Goal: Information Seeking & Learning: Learn about a topic

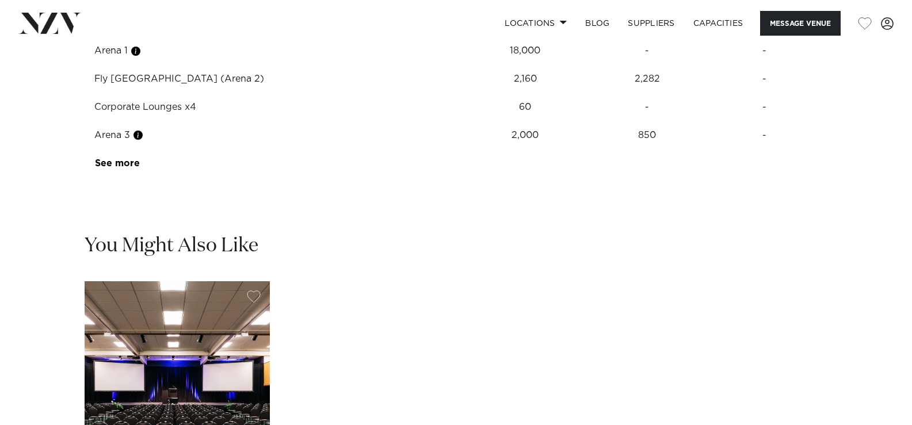
scroll to position [1497, 0]
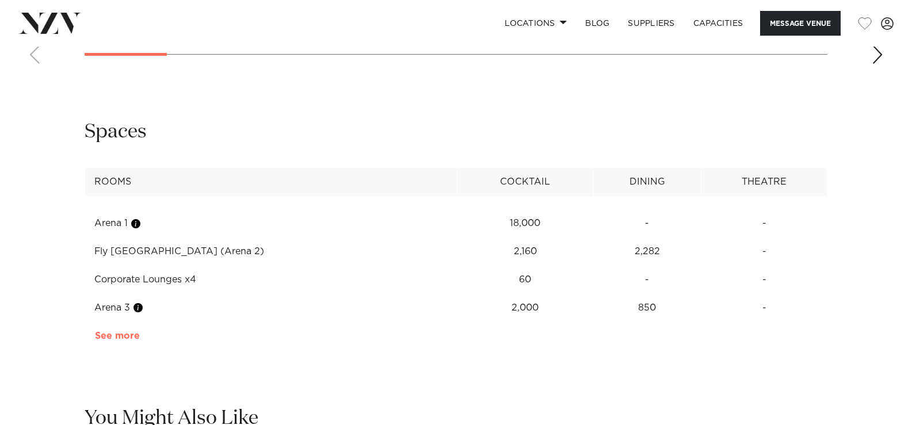
click at [123, 336] on link "See more" at bounding box center [140, 336] width 90 height 9
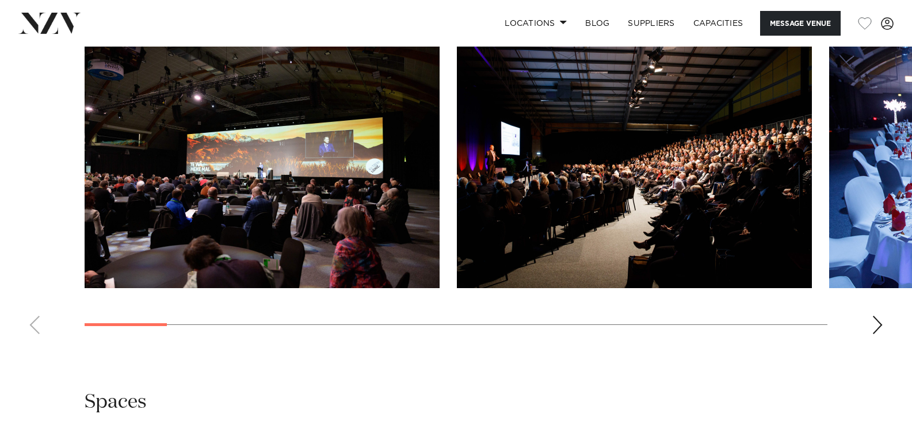
scroll to position [1209, 0]
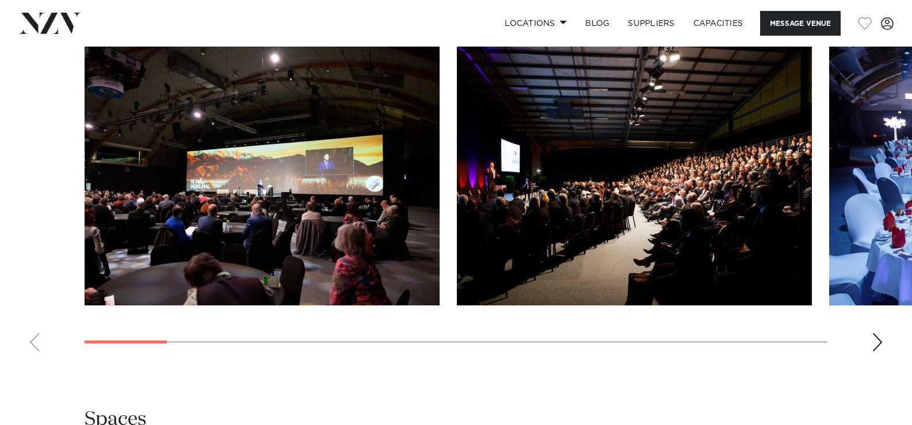
click at [878, 345] on div "Next slide" at bounding box center [878, 342] width 12 height 18
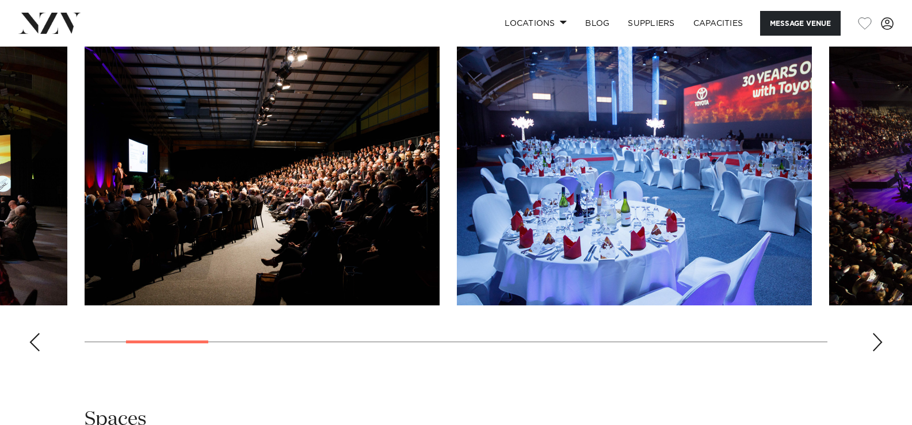
click at [878, 345] on div "Next slide" at bounding box center [878, 342] width 12 height 18
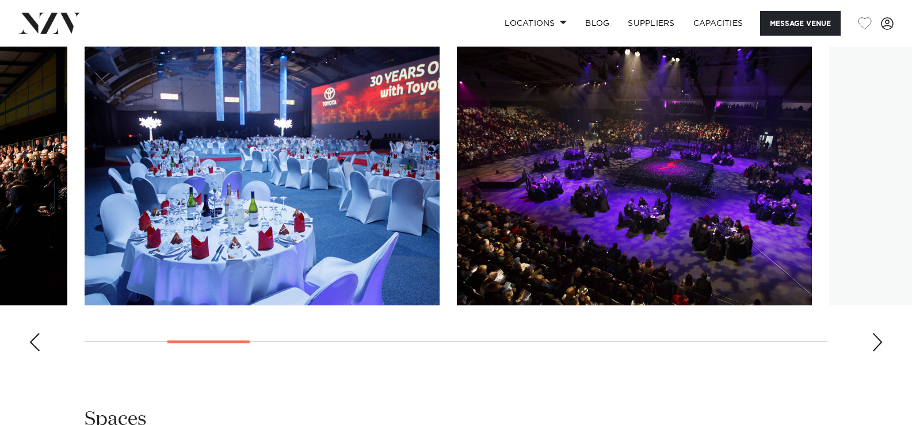
click at [878, 345] on div "Next slide" at bounding box center [878, 342] width 12 height 18
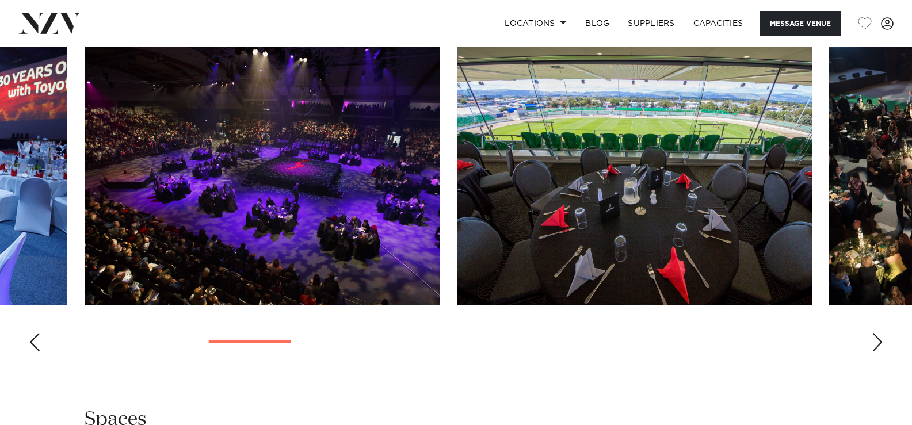
click at [878, 341] on div "Next slide" at bounding box center [878, 342] width 12 height 18
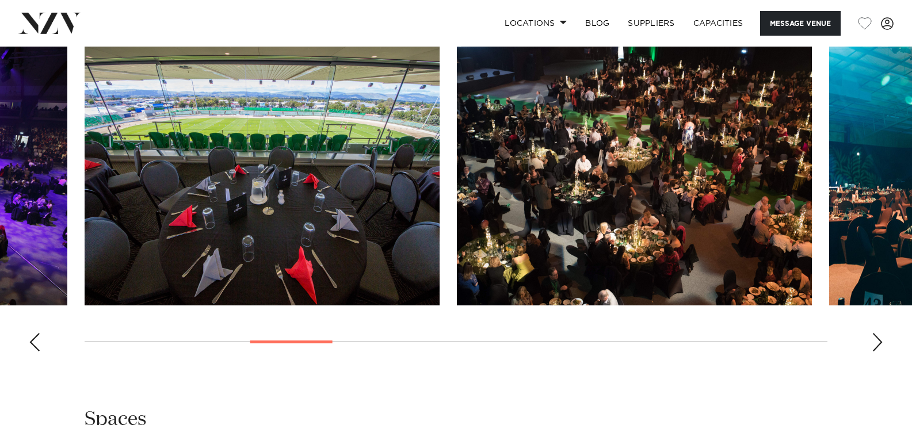
click at [878, 341] on div "Next slide" at bounding box center [878, 342] width 12 height 18
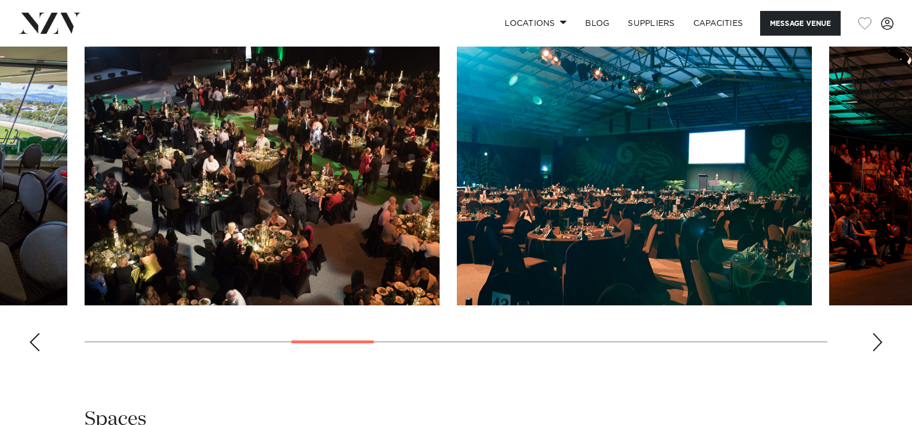
click at [878, 341] on div "Next slide" at bounding box center [878, 342] width 12 height 18
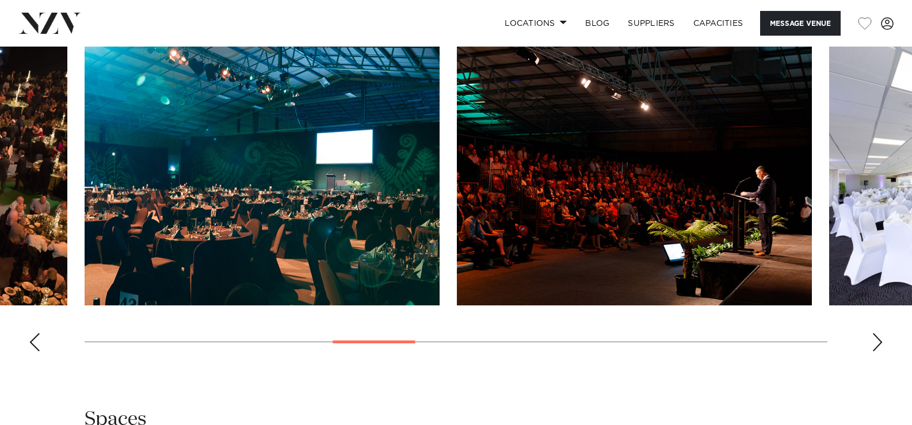
click at [874, 344] on div "Next slide" at bounding box center [878, 342] width 12 height 18
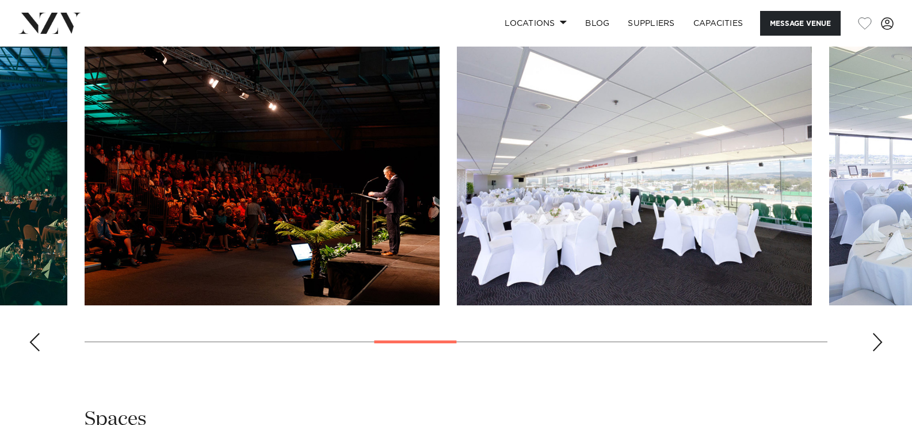
click at [879, 341] on div "Next slide" at bounding box center [878, 342] width 12 height 18
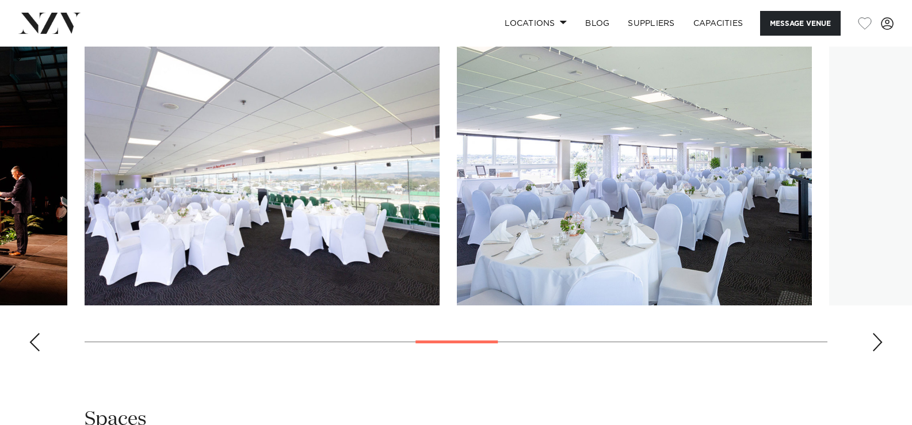
click at [877, 340] on div "Next slide" at bounding box center [878, 342] width 12 height 18
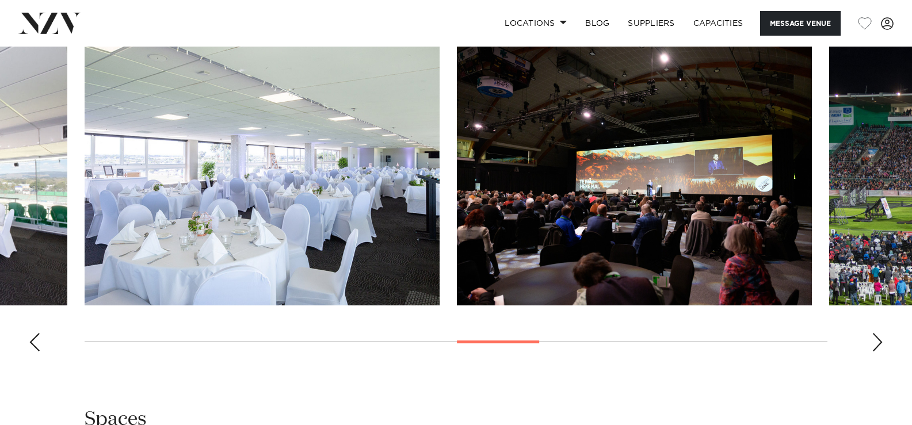
click at [874, 338] on div "Next slide" at bounding box center [878, 342] width 12 height 18
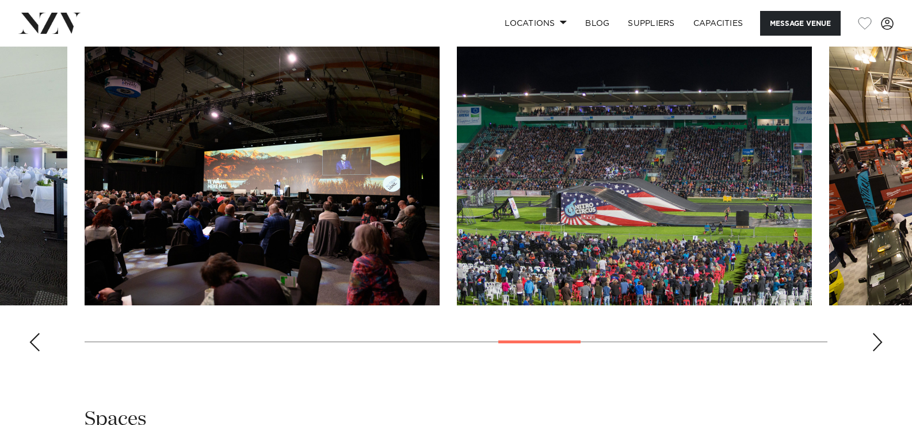
click at [877, 338] on div "Next slide" at bounding box center [878, 342] width 12 height 18
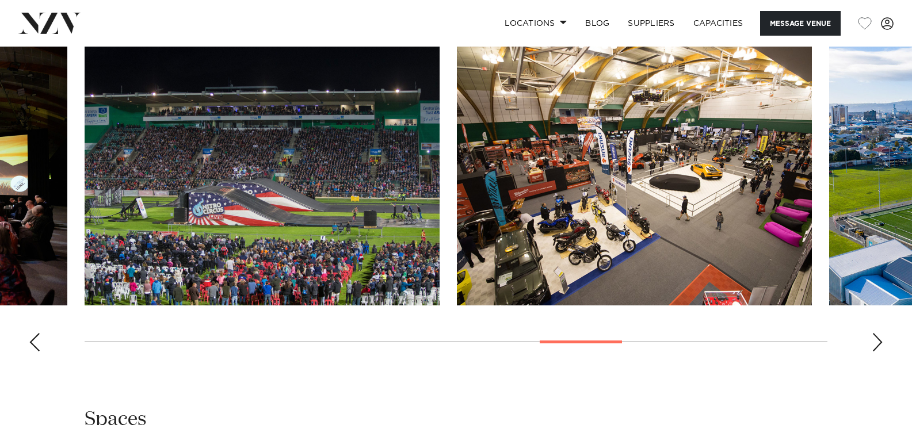
click at [878, 342] on div "Next slide" at bounding box center [878, 342] width 12 height 18
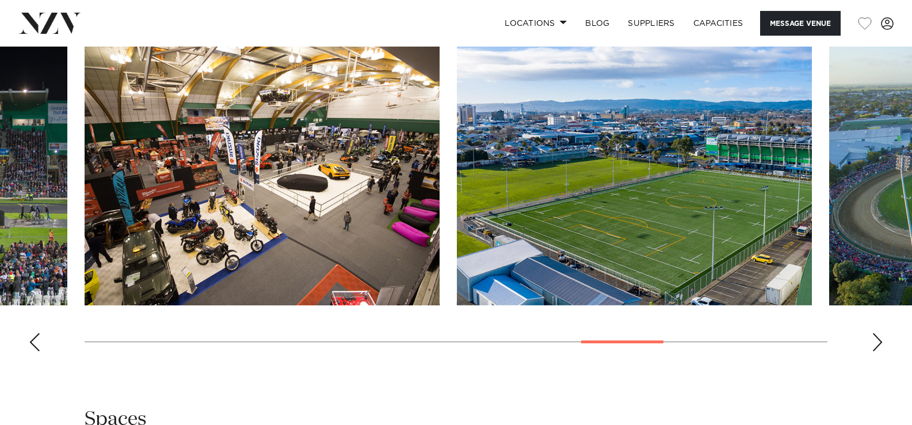
click at [875, 344] on div "Next slide" at bounding box center [878, 342] width 12 height 18
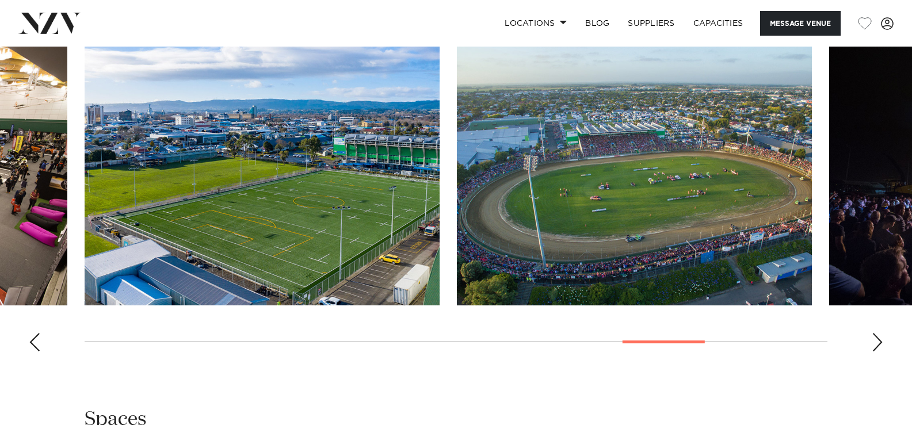
click at [881, 344] on div "Next slide" at bounding box center [878, 342] width 12 height 18
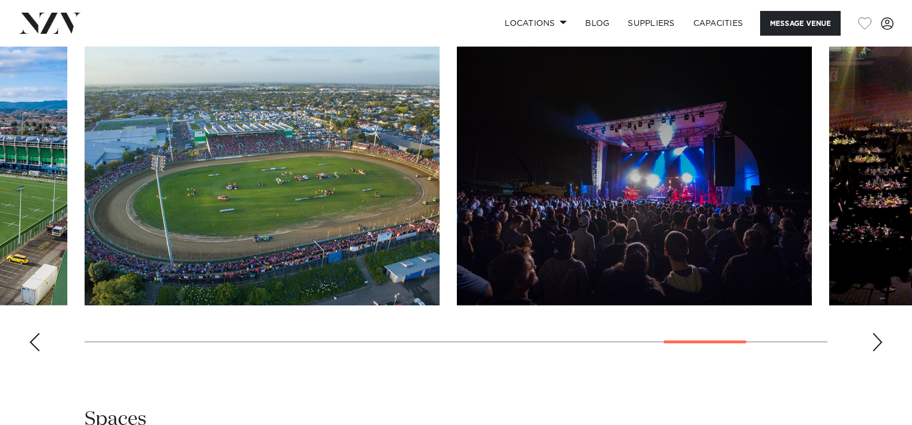
click at [881, 344] on div "Next slide" at bounding box center [878, 342] width 12 height 18
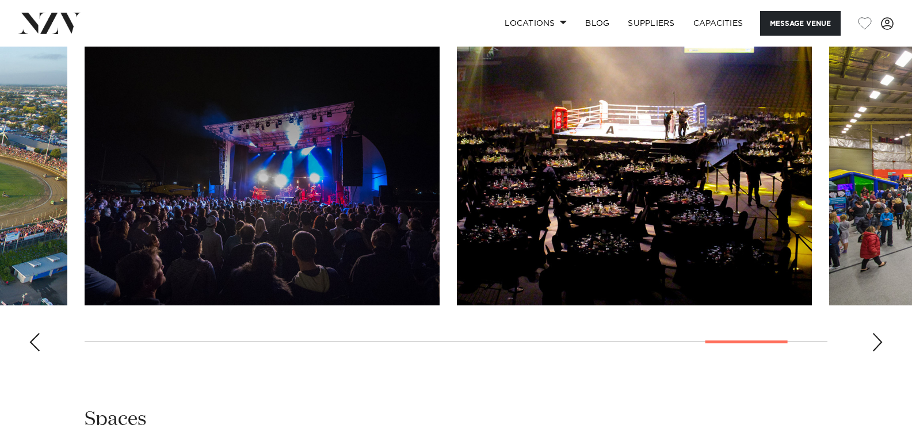
click at [878, 342] on div "Next slide" at bounding box center [878, 342] width 12 height 18
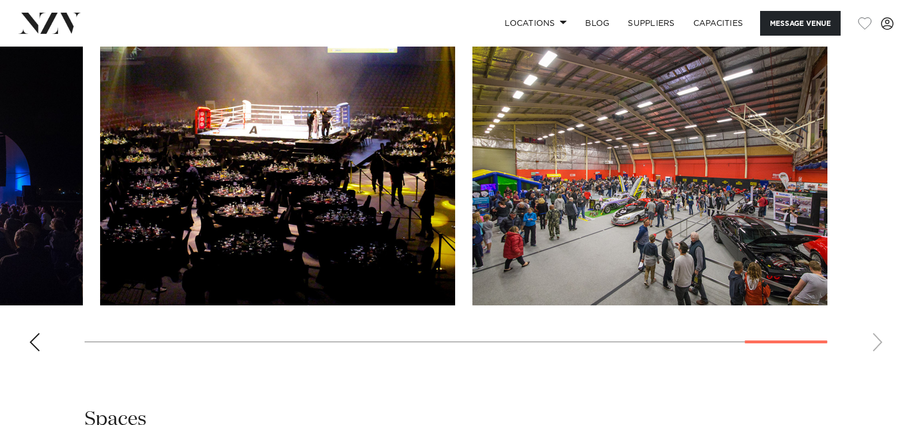
click at [878, 342] on swiper-container at bounding box center [456, 203] width 912 height 316
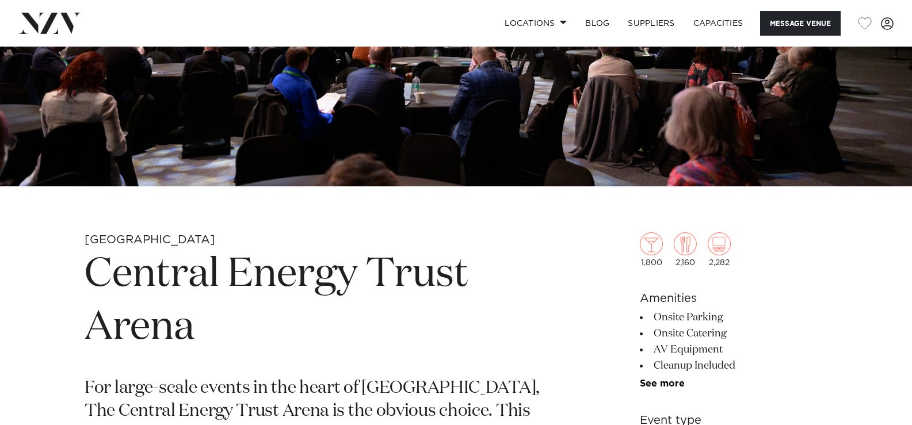
scroll to position [0, 0]
